Goal: Task Accomplishment & Management: Use online tool/utility

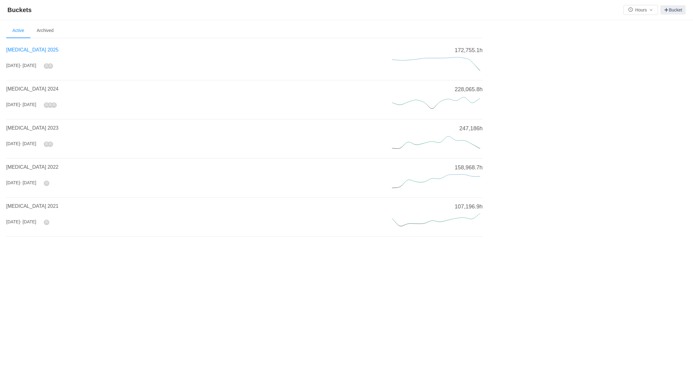
click at [26, 49] on span "[MEDICAL_DATA] 2025" at bounding box center [32, 49] width 52 height 5
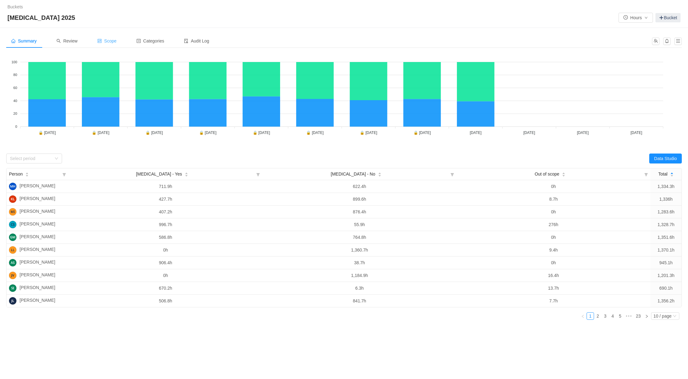
click at [107, 39] on span "Scope" at bounding box center [106, 40] width 19 height 5
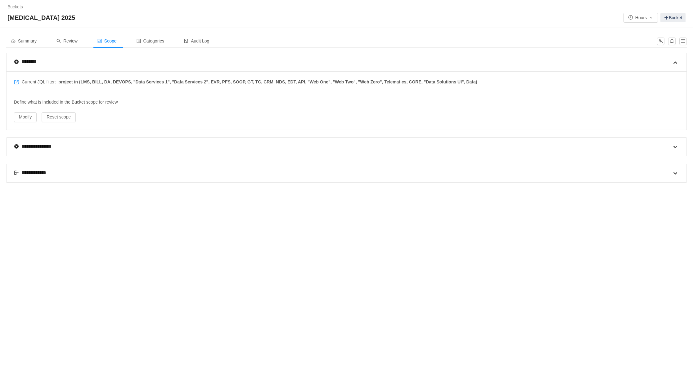
click at [35, 169] on div "**********" at bounding box center [33, 172] width 39 height 7
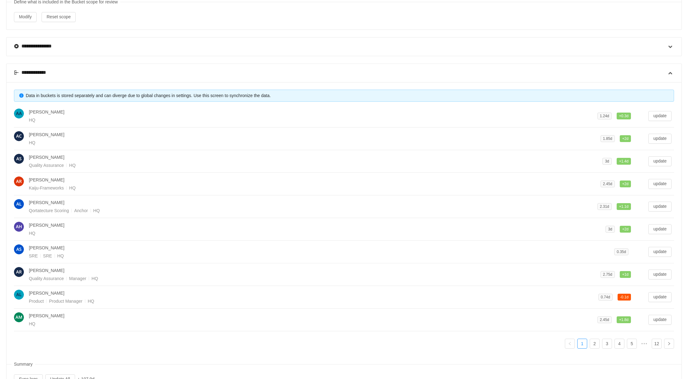
scroll to position [126, 0]
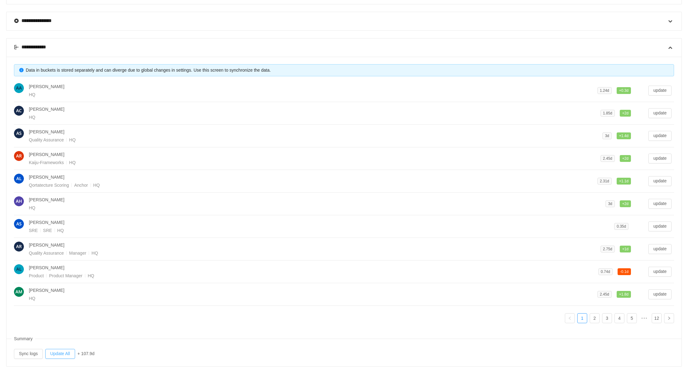
click at [62, 351] on button "Update All" at bounding box center [60, 354] width 30 height 10
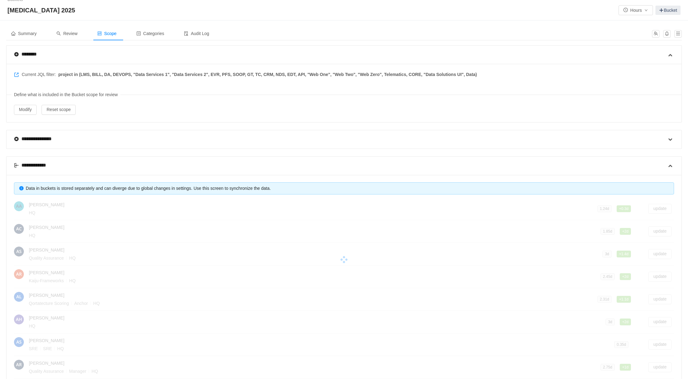
scroll to position [0, 0]
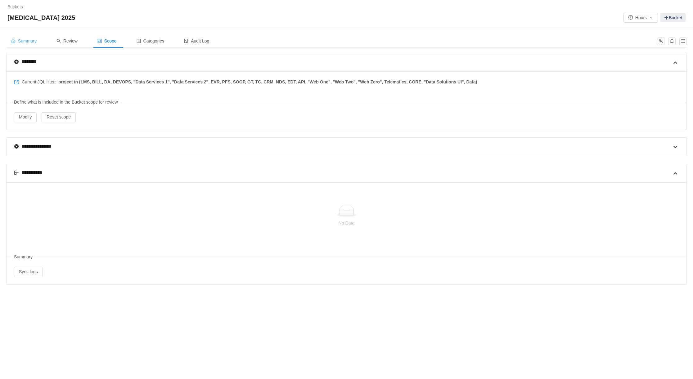
click at [31, 40] on span "Summary" at bounding box center [23, 40] width 25 height 5
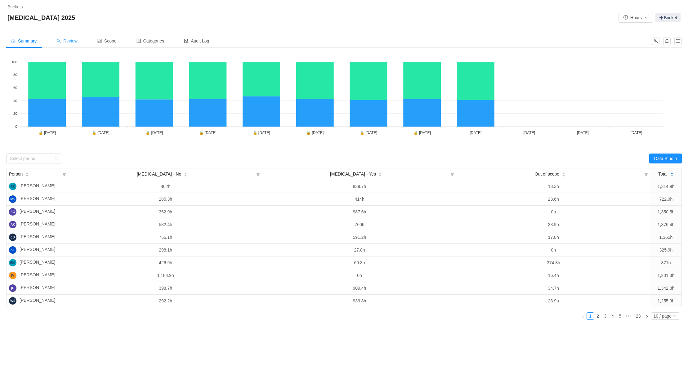
click at [75, 41] on span "Review" at bounding box center [66, 40] width 21 height 5
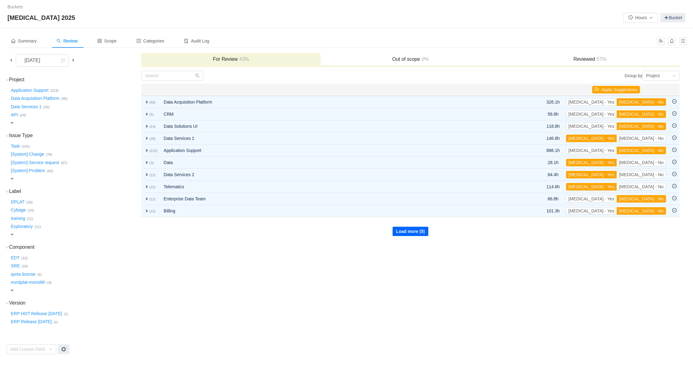
click at [407, 231] on button "Load more (5)" at bounding box center [411, 231] width 36 height 9
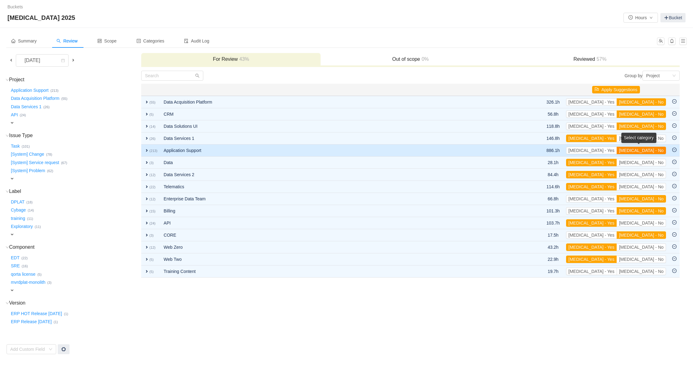
click at [657, 148] on button "[MEDICAL_DATA] - No" at bounding box center [641, 150] width 49 height 7
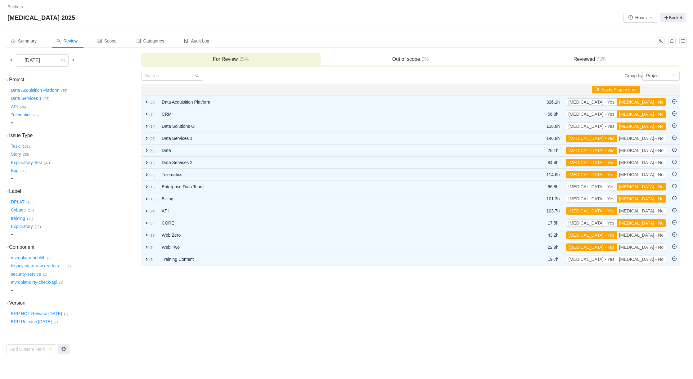
click at [591, 59] on h3 "Reviewed 75%" at bounding box center [589, 59] width 173 height 6
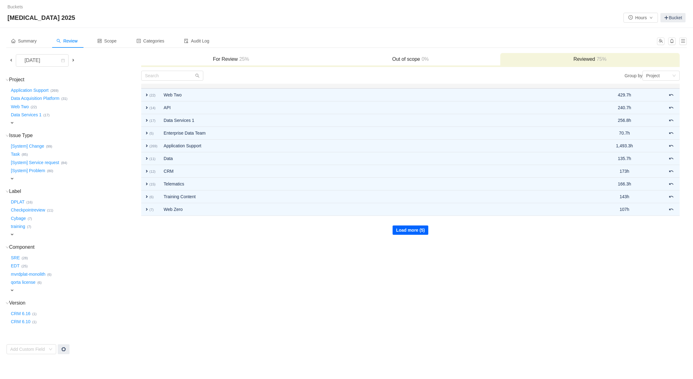
click at [413, 226] on button "Load more (5)" at bounding box center [411, 230] width 36 height 9
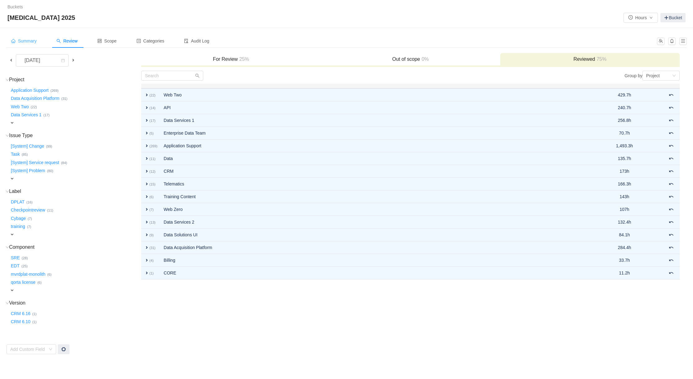
click at [26, 43] on span "Summary" at bounding box center [23, 40] width 25 height 5
